Goal: Navigation & Orientation: Find specific page/section

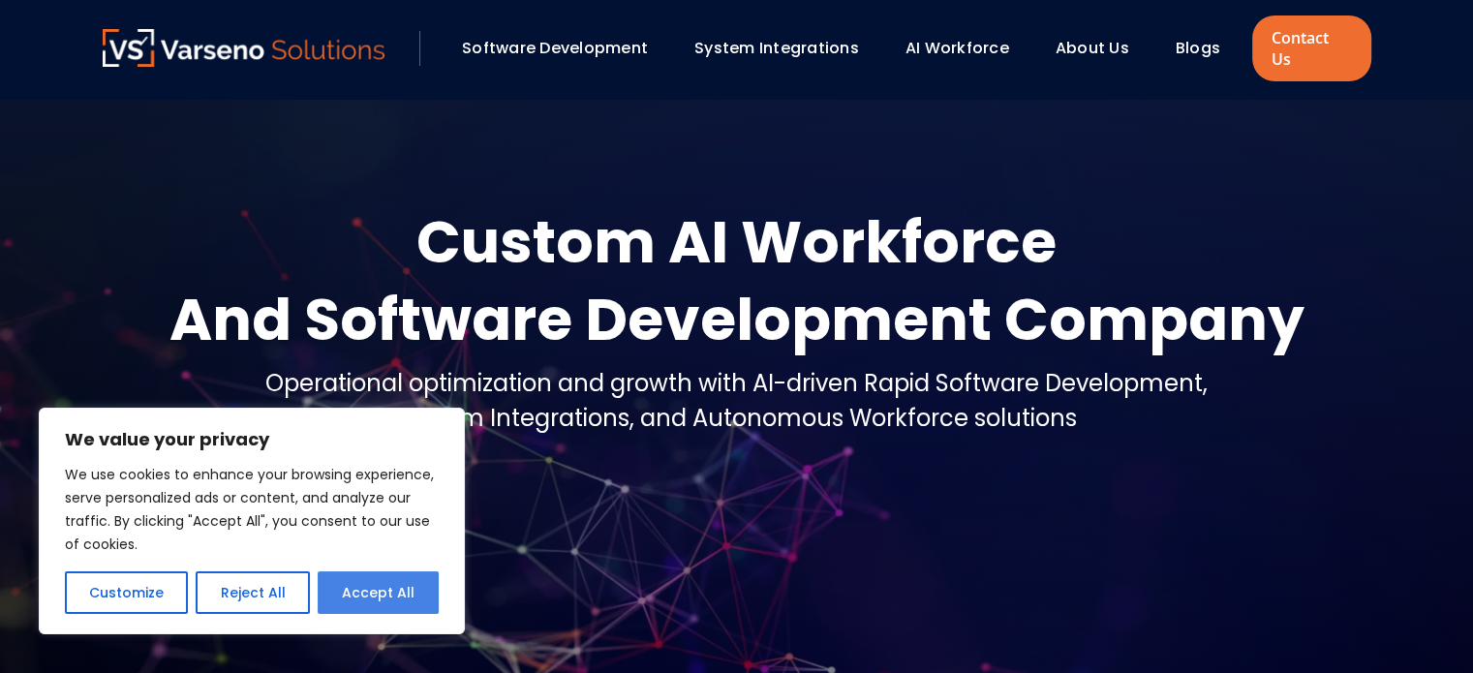
click at [360, 595] on button "Accept All" at bounding box center [378, 592] width 121 height 43
checkbox input "true"
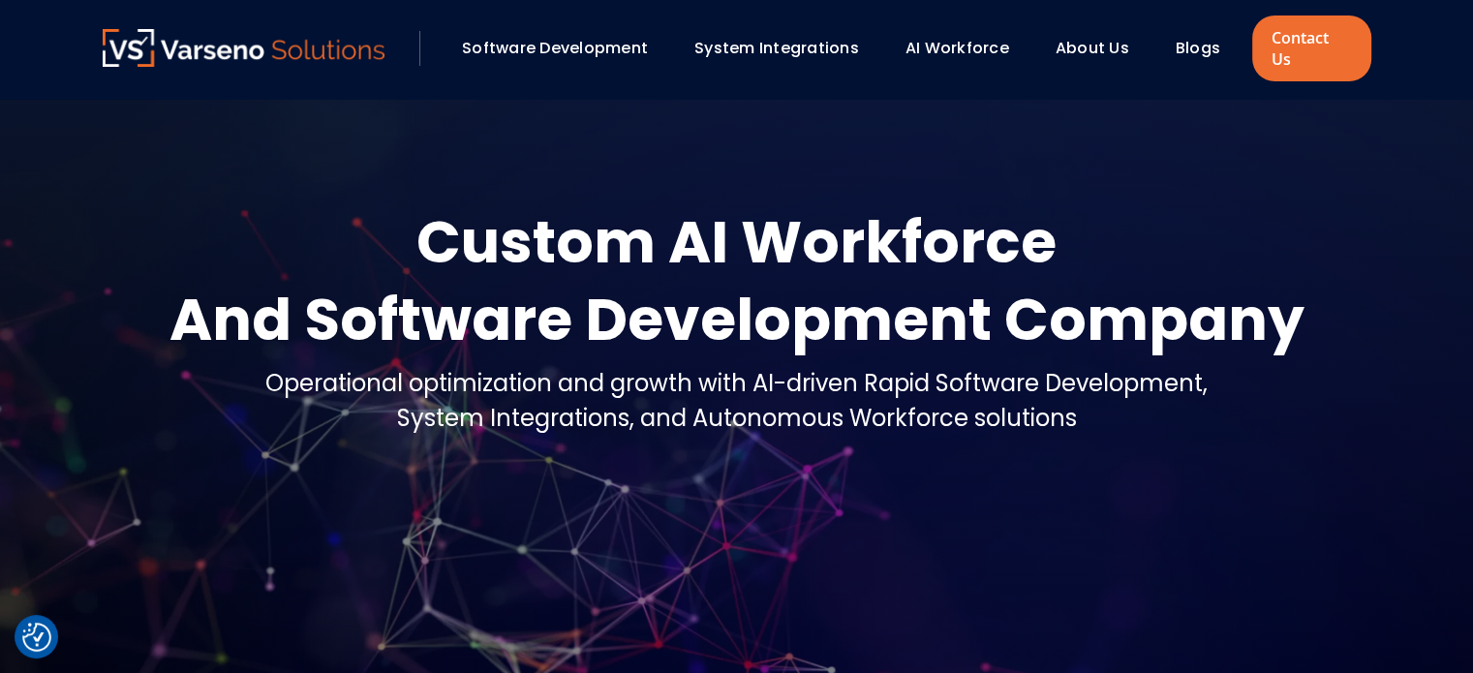
click at [721, 43] on link "System Integrations" at bounding box center [776, 48] width 165 height 22
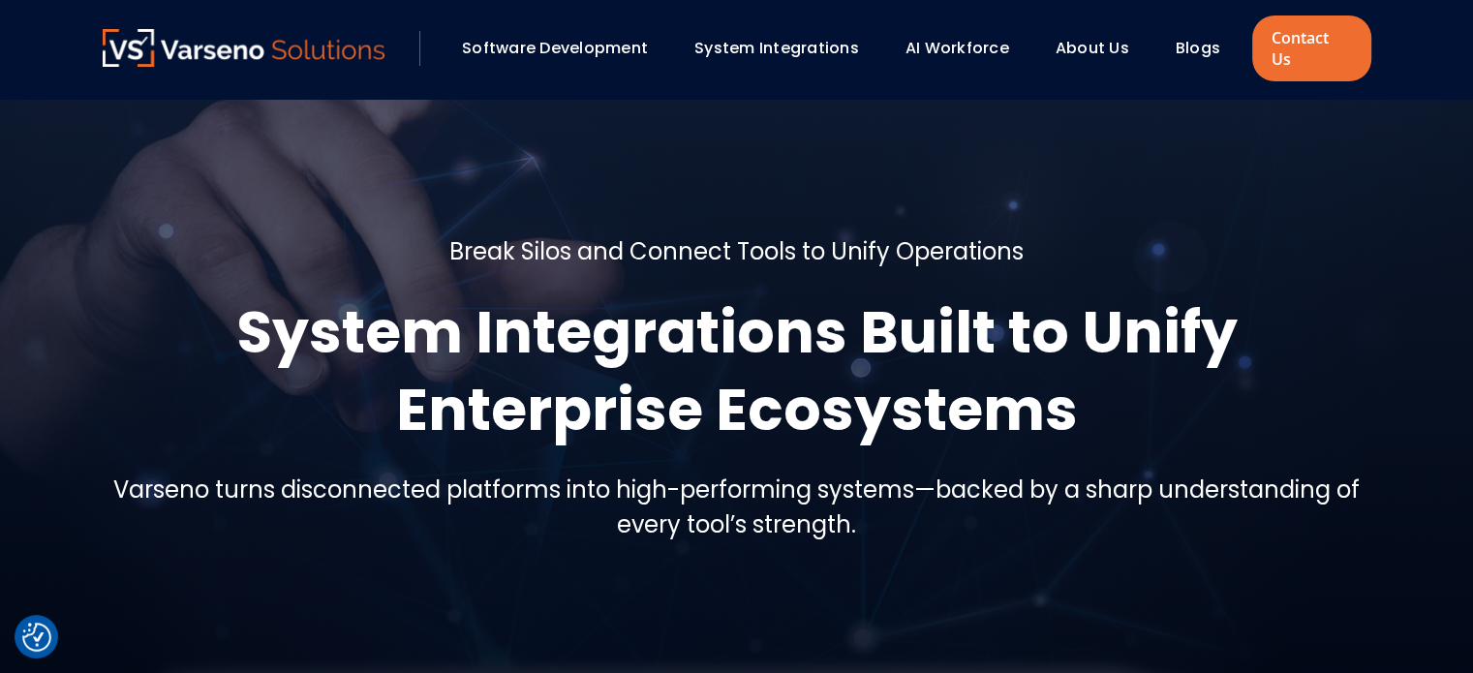
click at [771, 37] on link "System Integrations" at bounding box center [776, 48] width 165 height 22
click at [616, 37] on link "Software Development" at bounding box center [555, 48] width 186 height 22
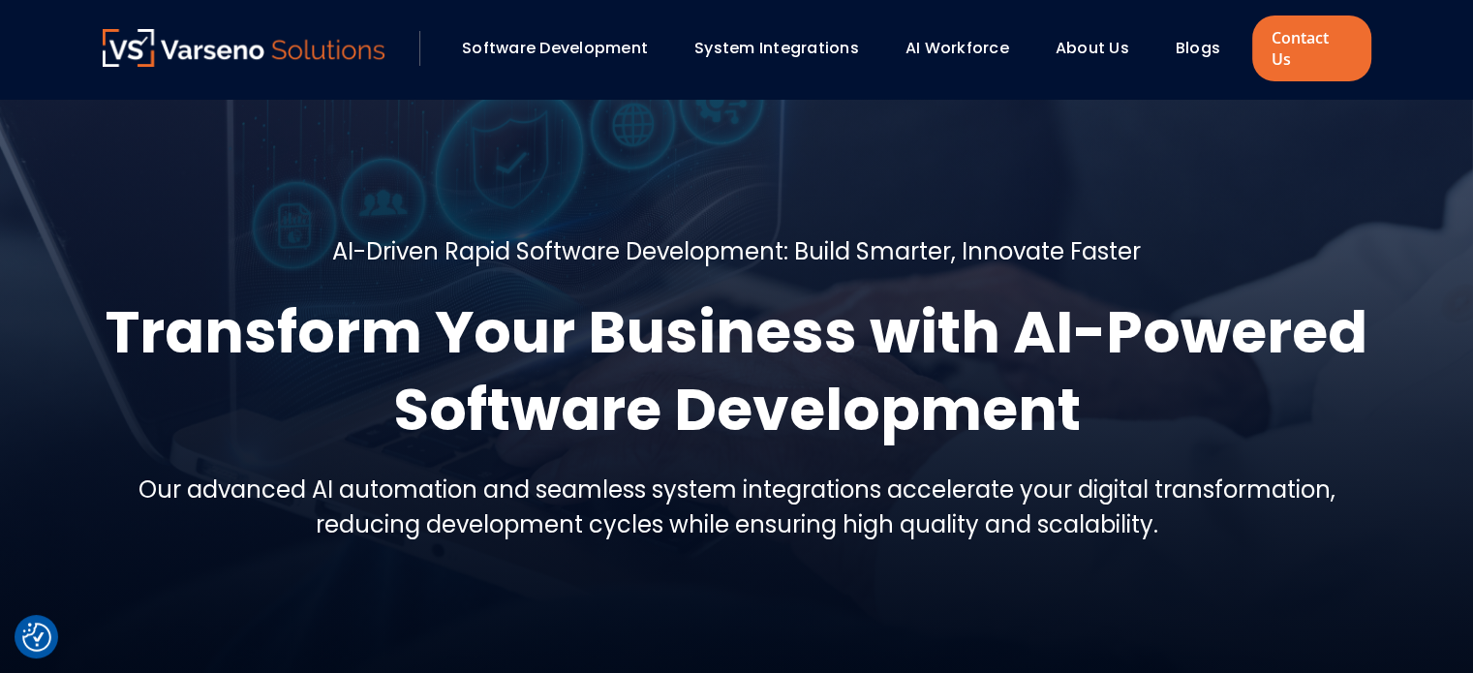
click at [616, 37] on link "Software Development" at bounding box center [555, 48] width 186 height 22
click at [779, 37] on link "System Integrations" at bounding box center [776, 48] width 165 height 22
